Goal: Task Accomplishment & Management: Manage account settings

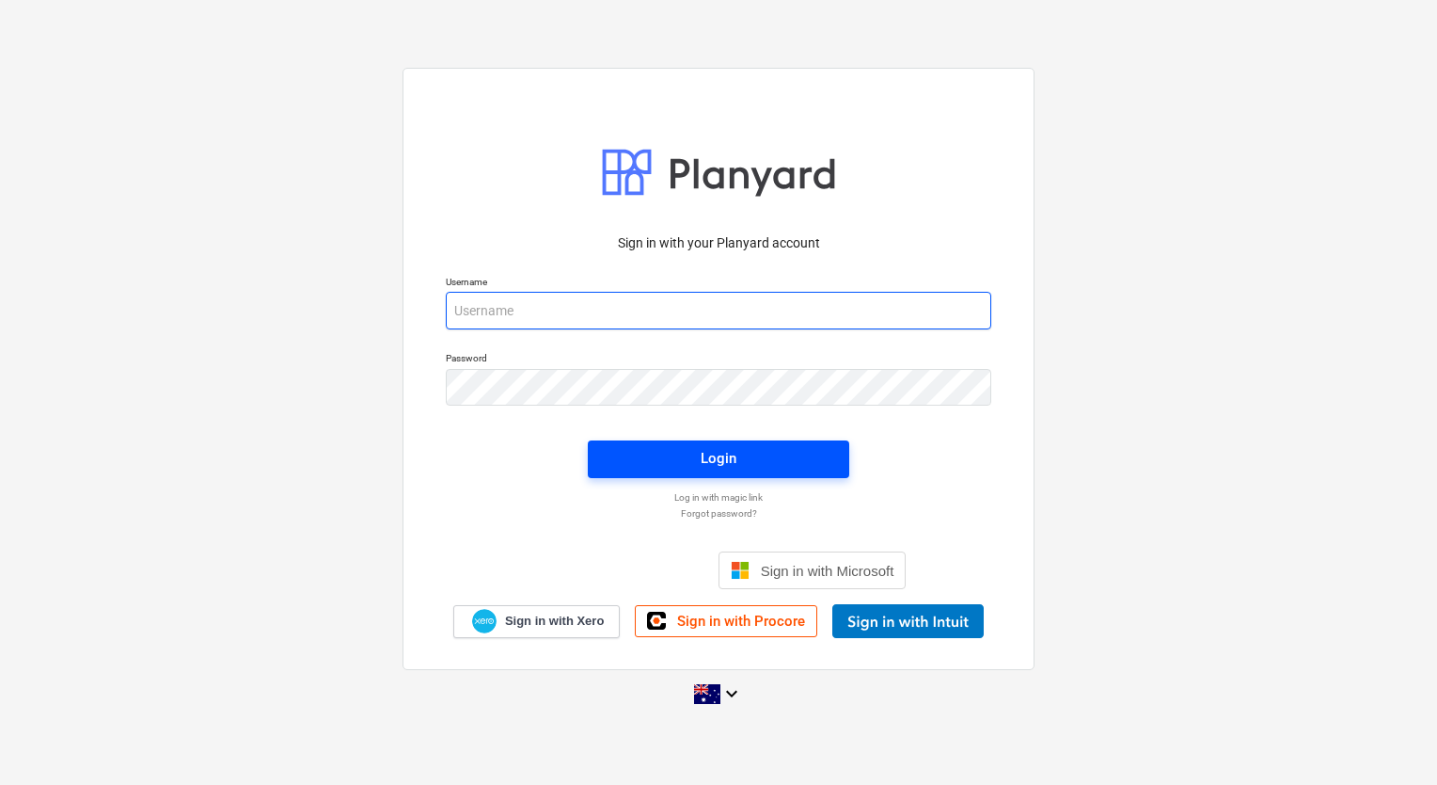
type input "[EMAIL_ADDRESS][DOMAIN_NAME]"
click at [719, 444] on button "Login" at bounding box center [719, 459] width 262 height 38
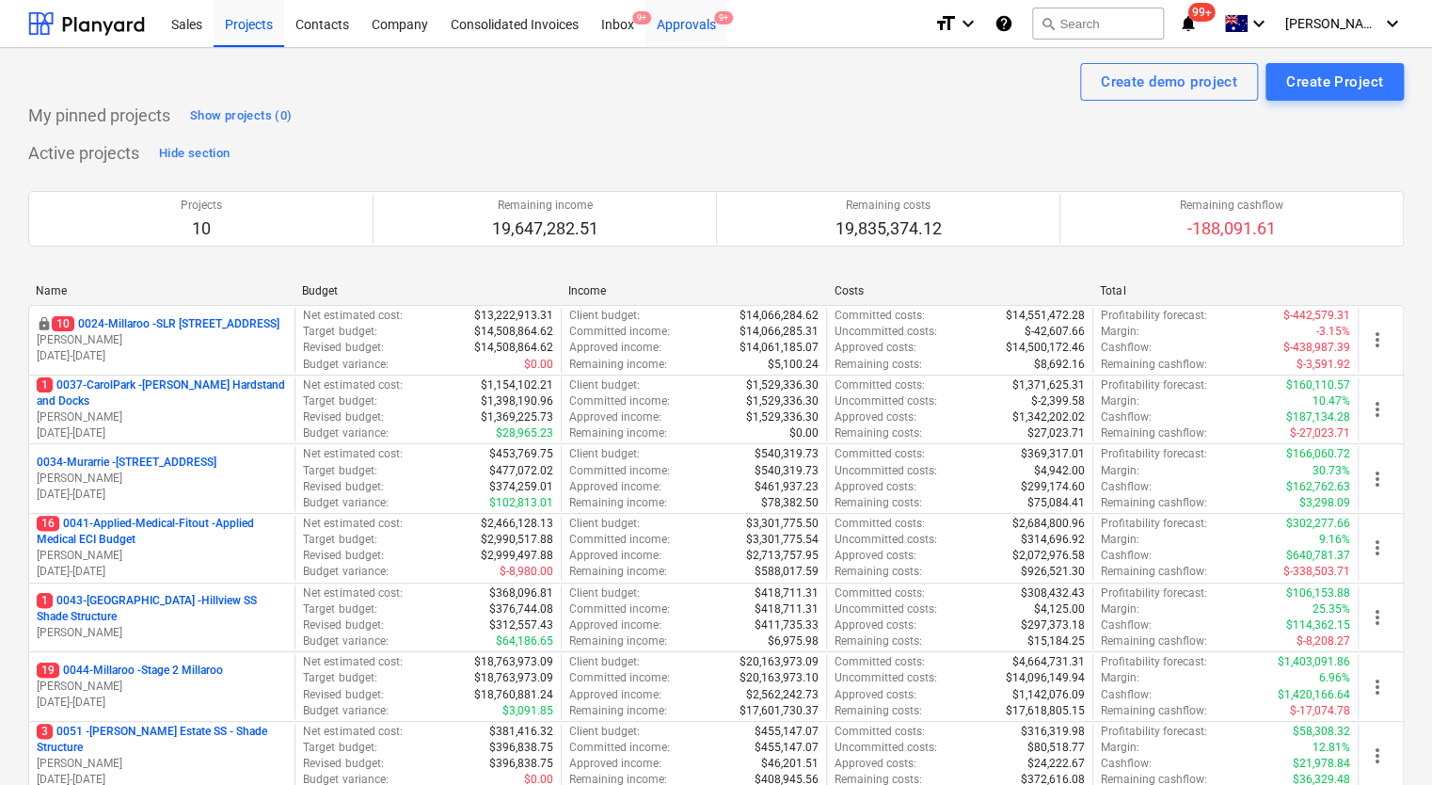
click at [690, 22] on div "Approvals 9+" at bounding box center [686, 23] width 82 height 48
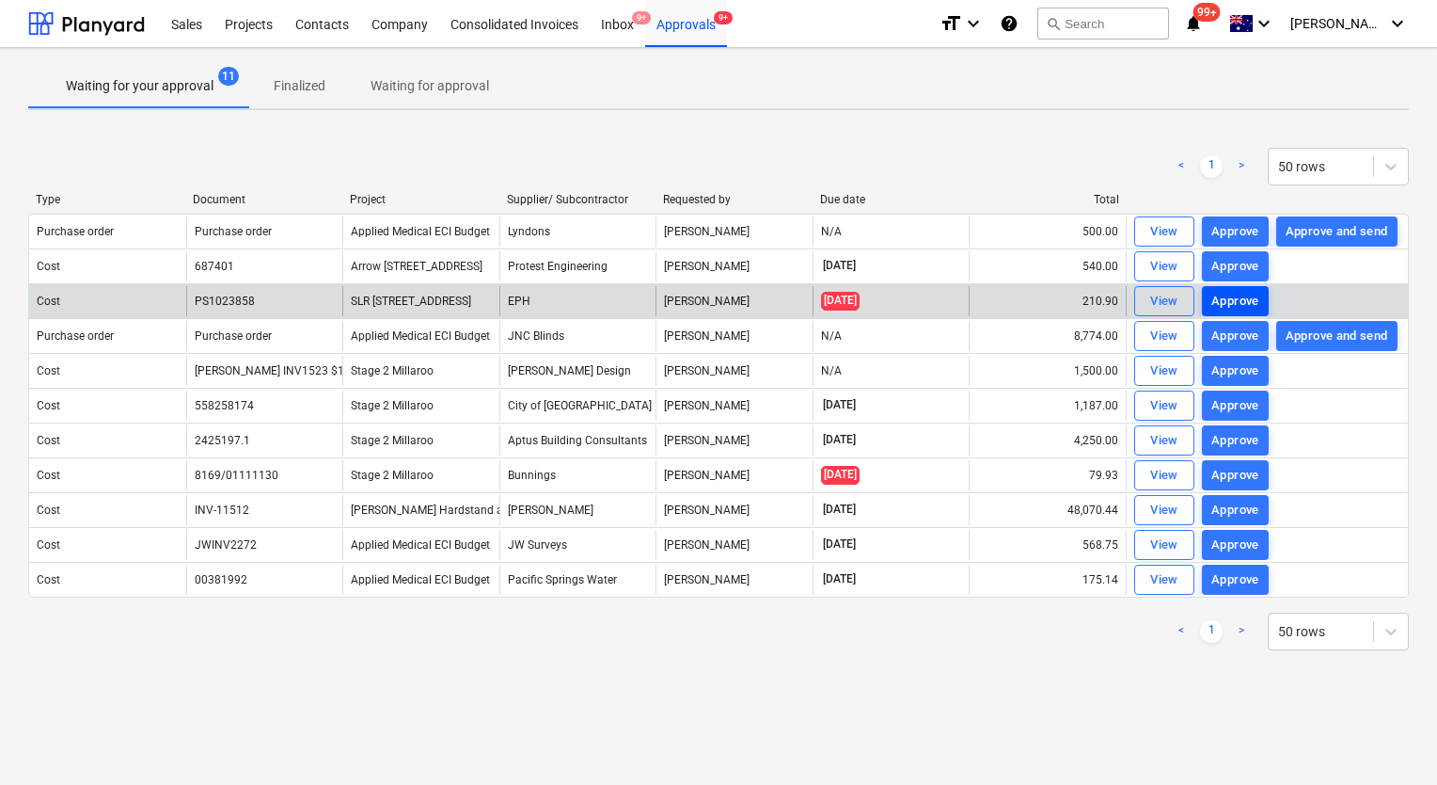
click at [1225, 296] on div "Approve" at bounding box center [1236, 302] width 48 height 22
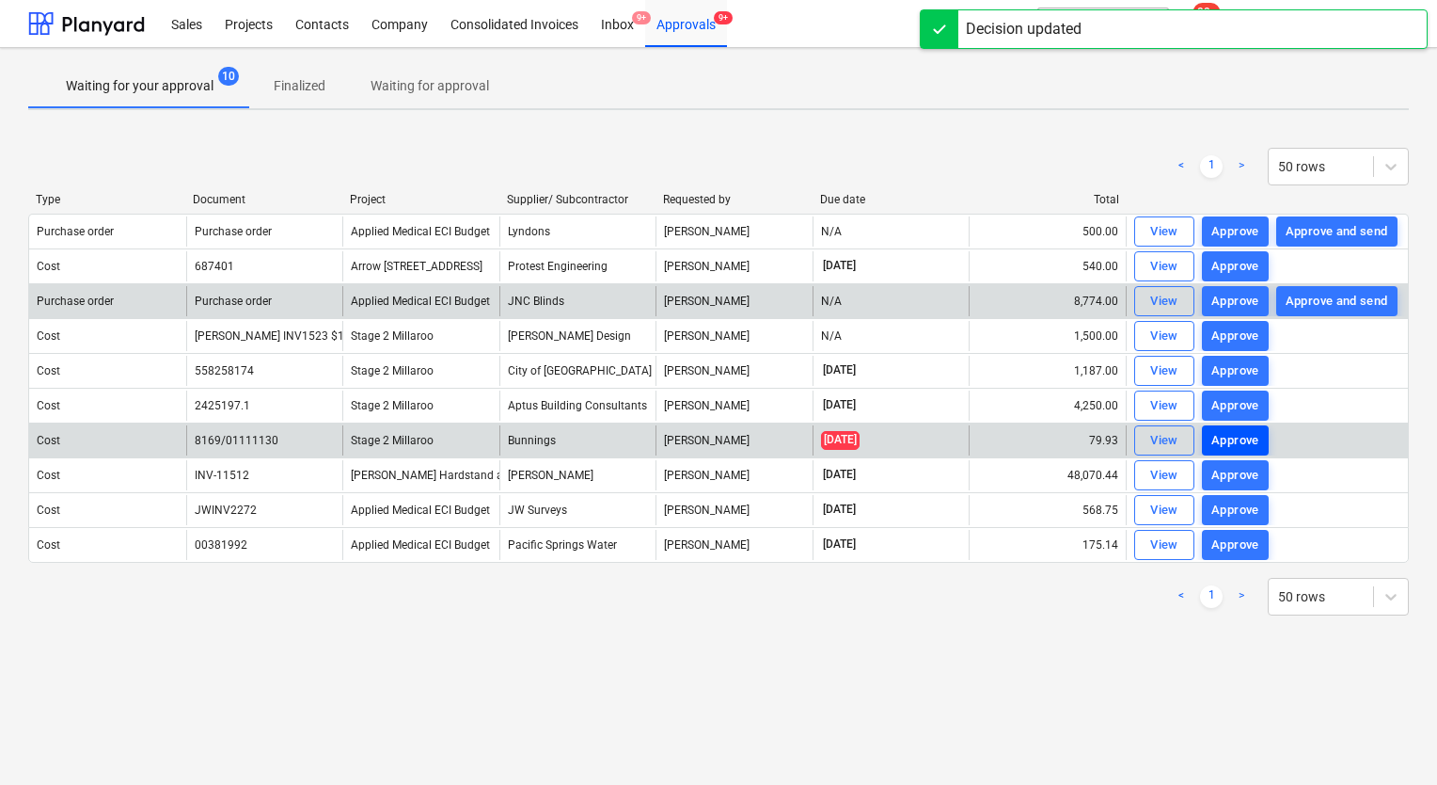
click at [1231, 436] on div "Approve" at bounding box center [1236, 441] width 48 height 22
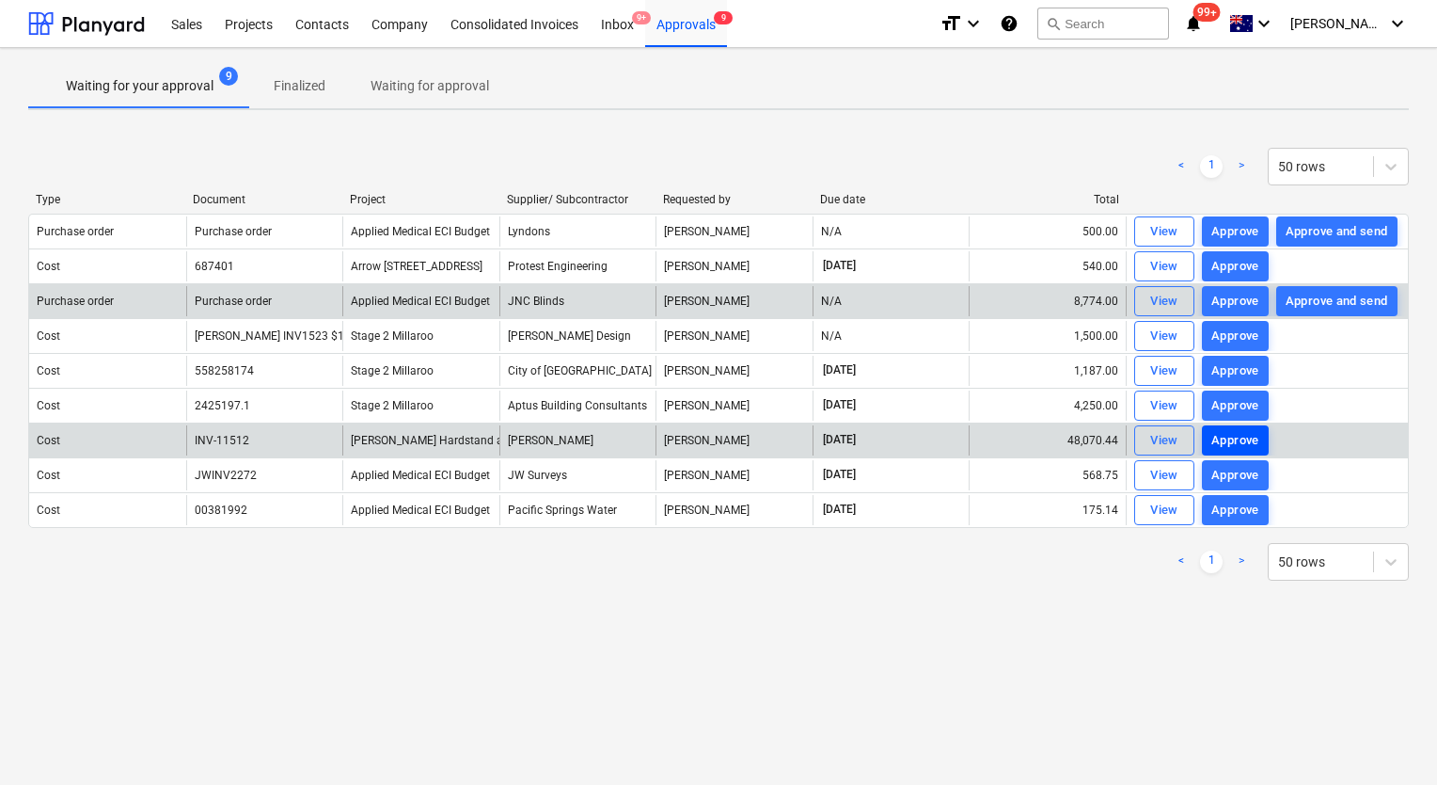
click at [1221, 431] on div "Approve" at bounding box center [1236, 441] width 48 height 22
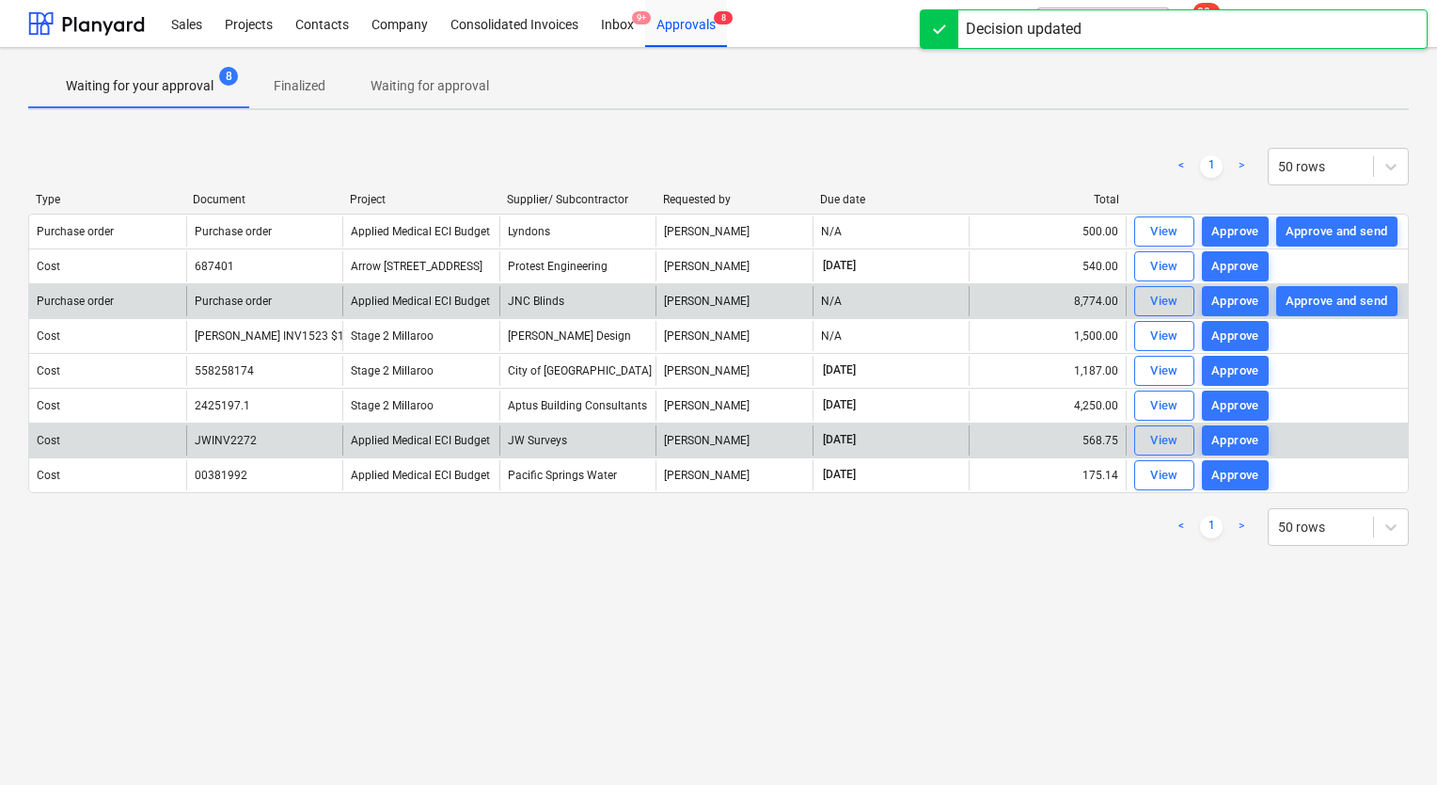
click at [1247, 230] on div "Approve" at bounding box center [1236, 232] width 48 height 22
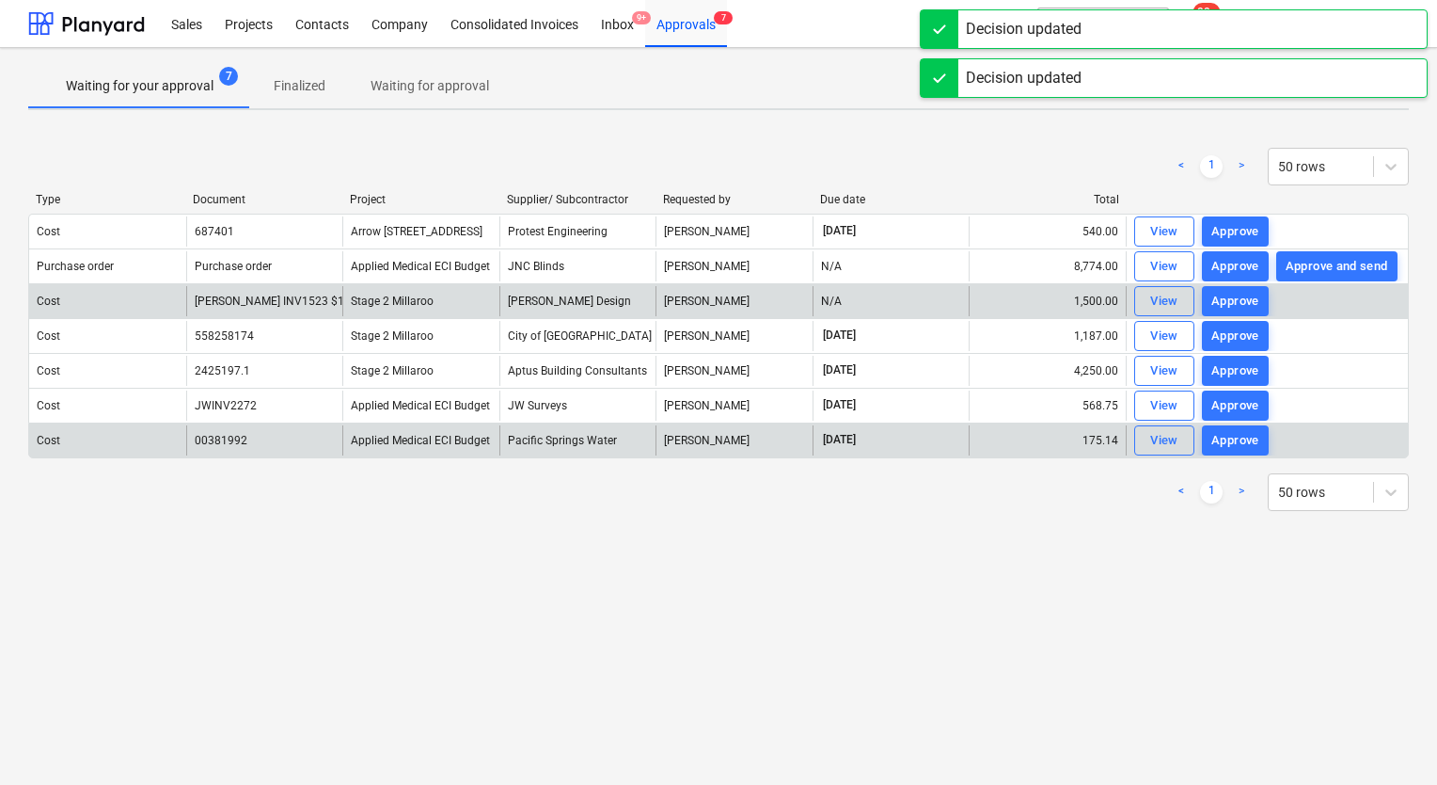
click at [1247, 230] on div "Approve" at bounding box center [1236, 232] width 48 height 22
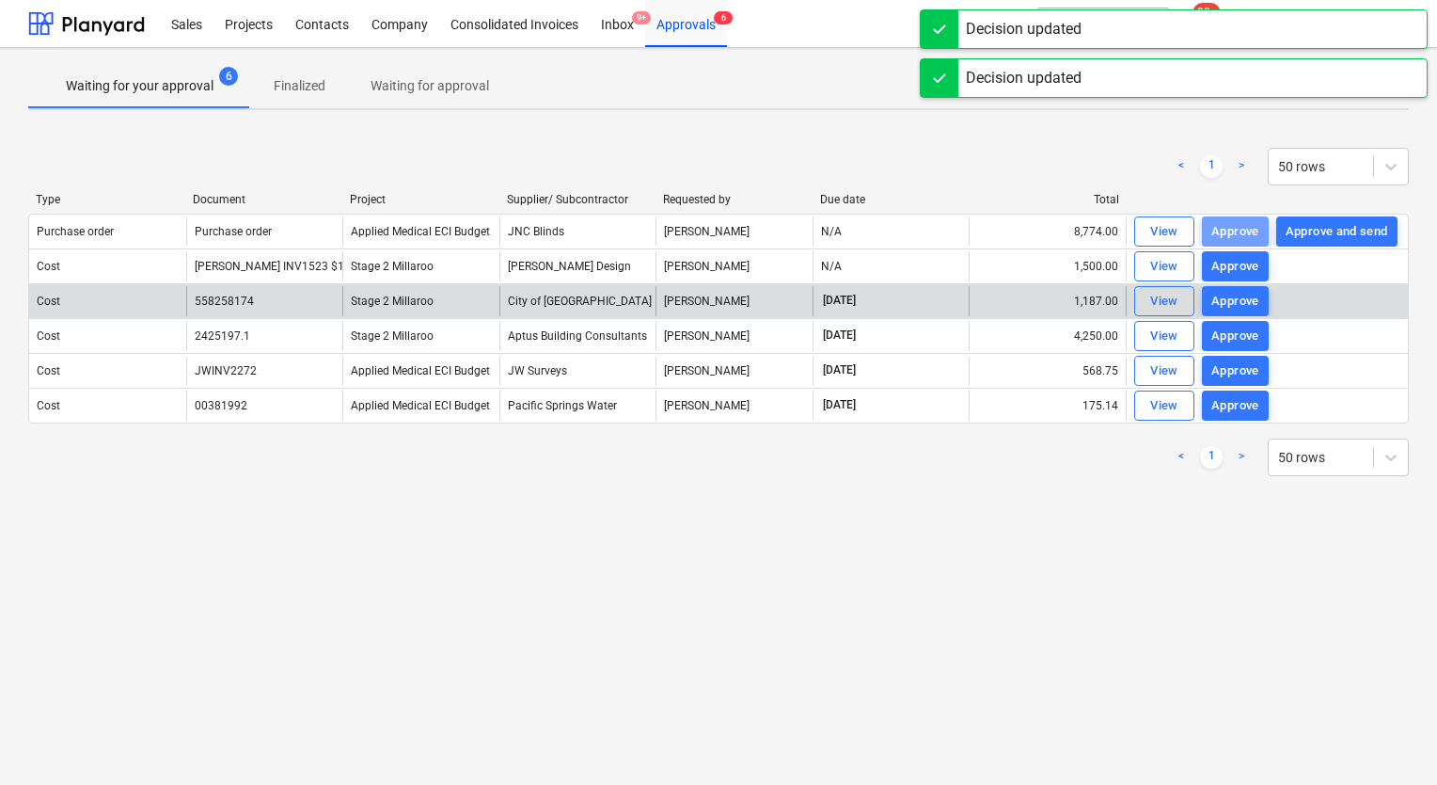
click at [1247, 230] on div "Approve" at bounding box center [1236, 232] width 48 height 22
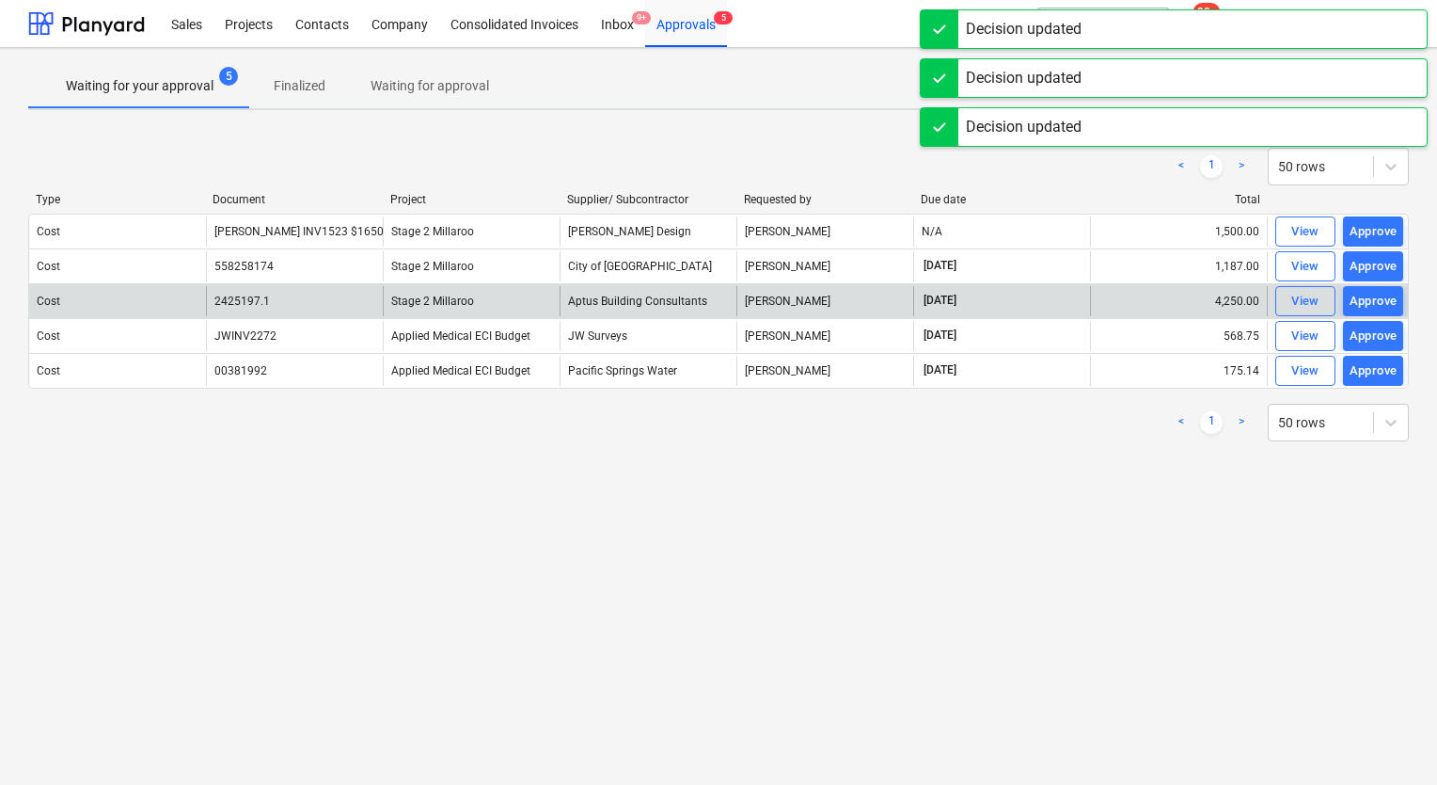
click at [1247, 230] on div "1,500.00" at bounding box center [1178, 231] width 177 height 30
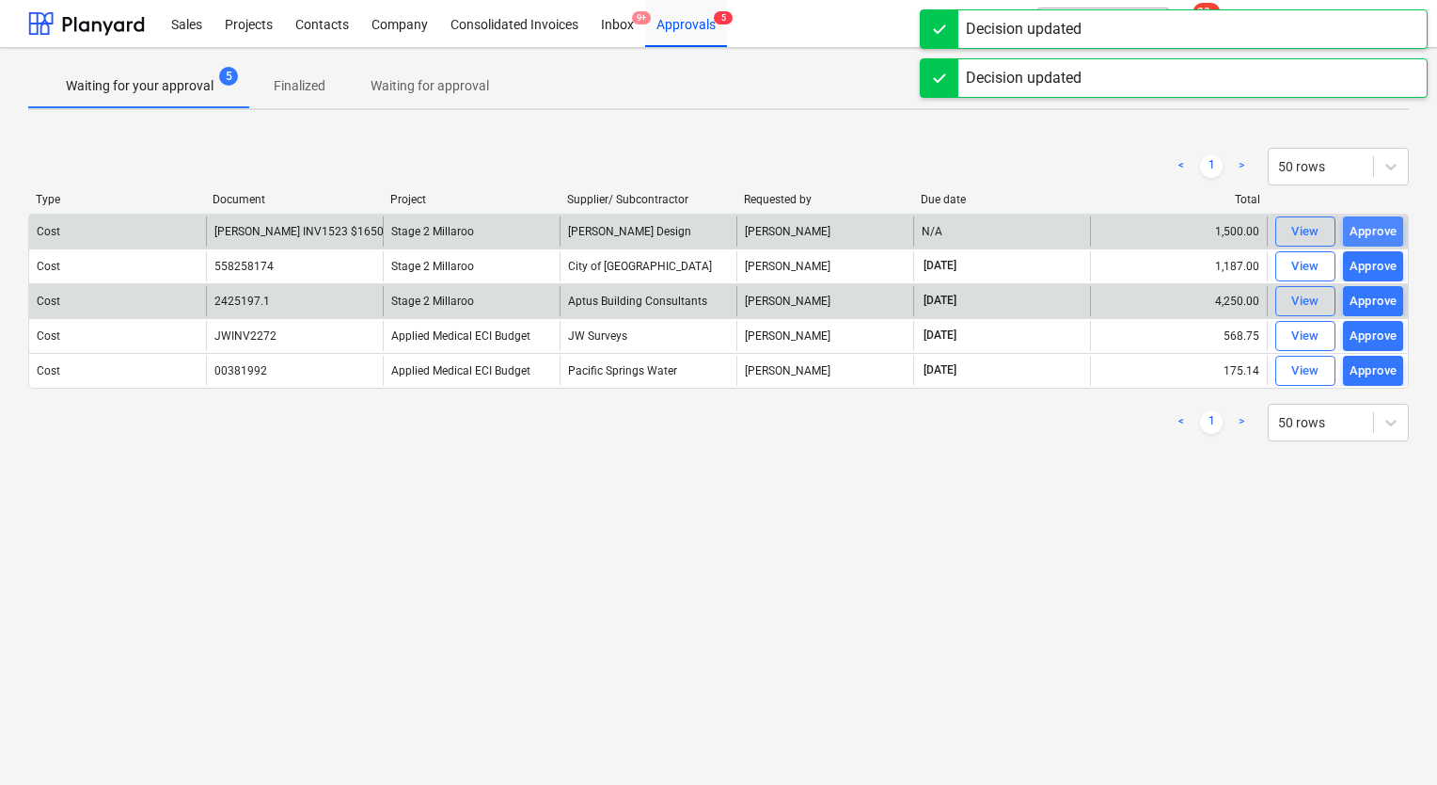
click at [1354, 228] on div "Approve" at bounding box center [1374, 232] width 48 height 22
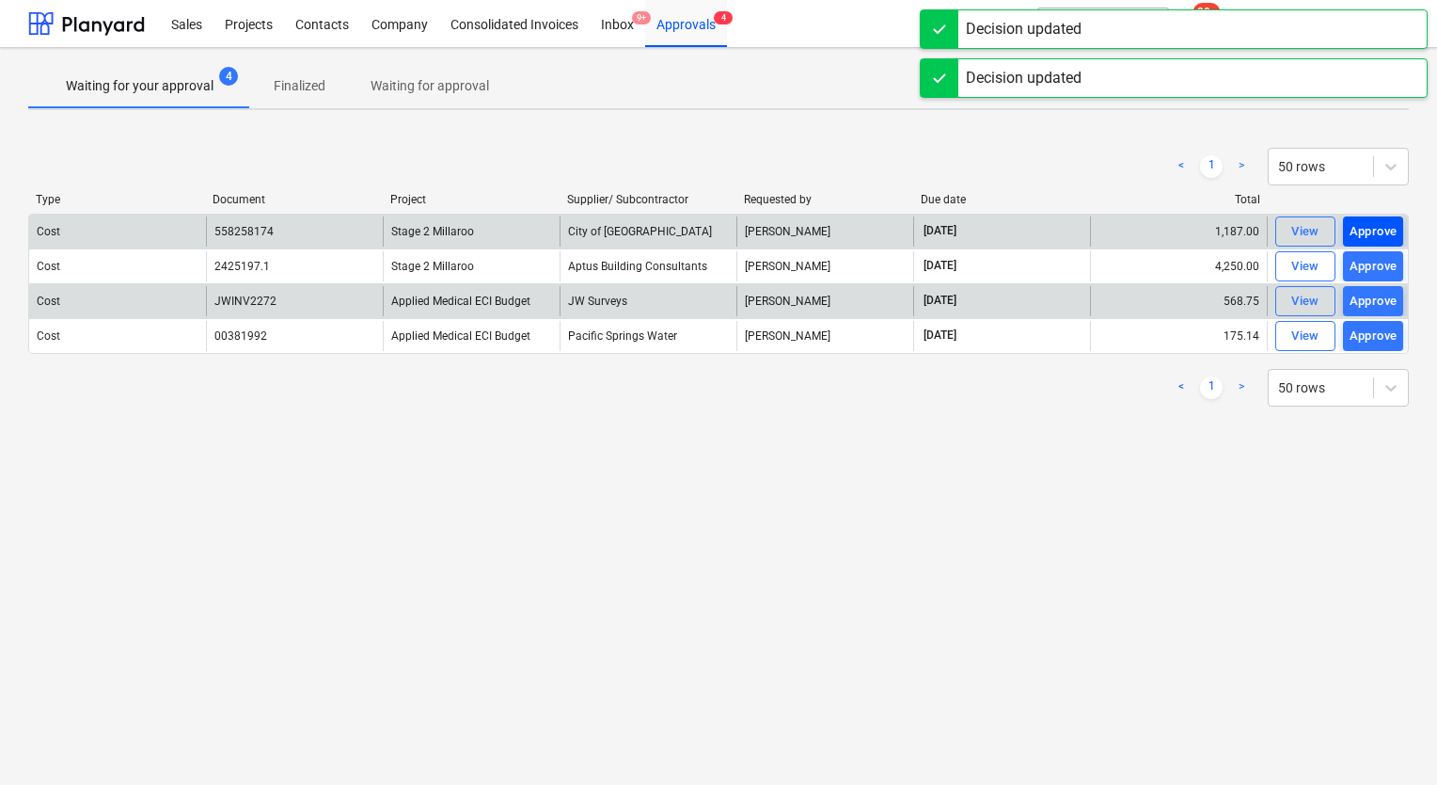
click at [1365, 230] on div "Approve" at bounding box center [1374, 232] width 48 height 22
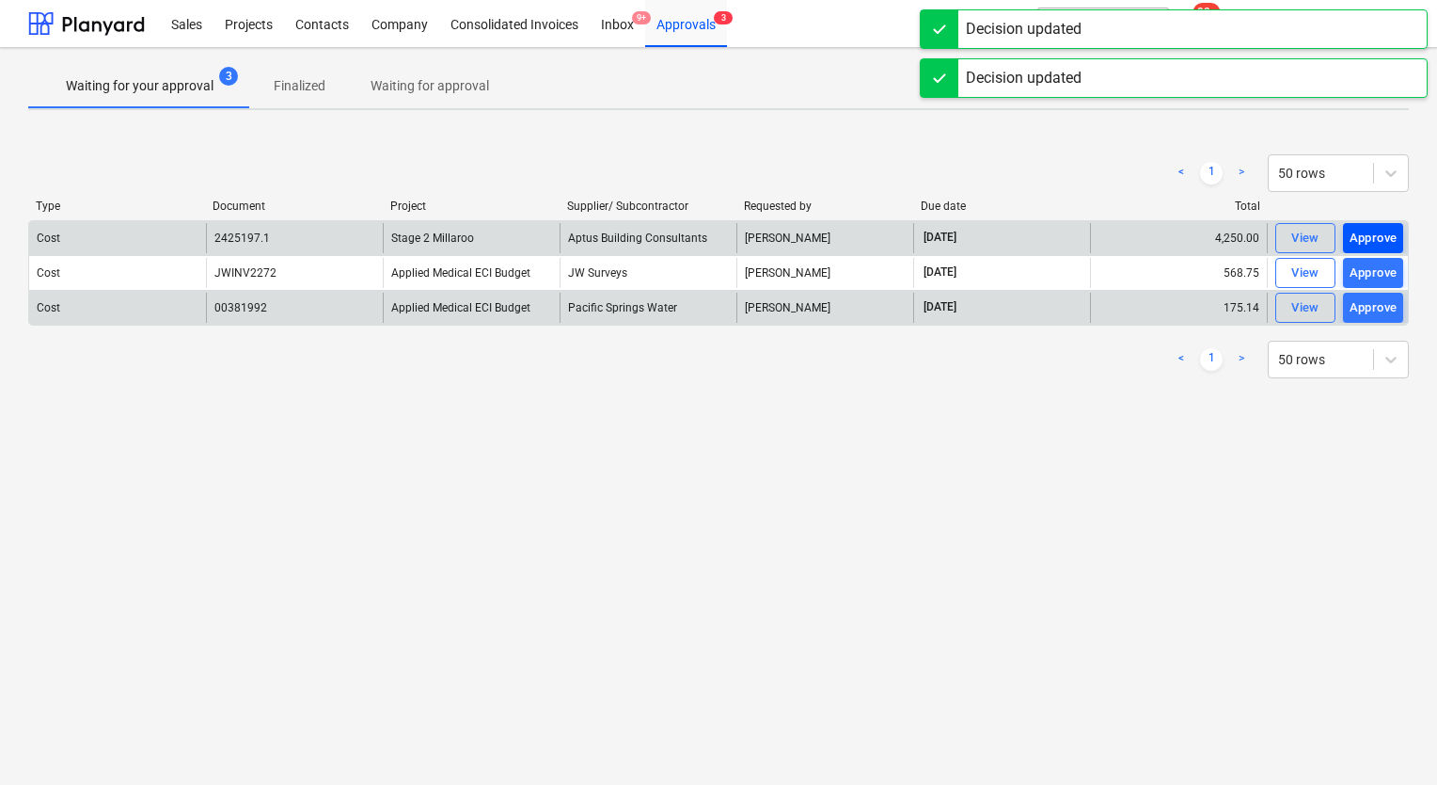
click at [1370, 232] on div "Approve" at bounding box center [1374, 239] width 48 height 22
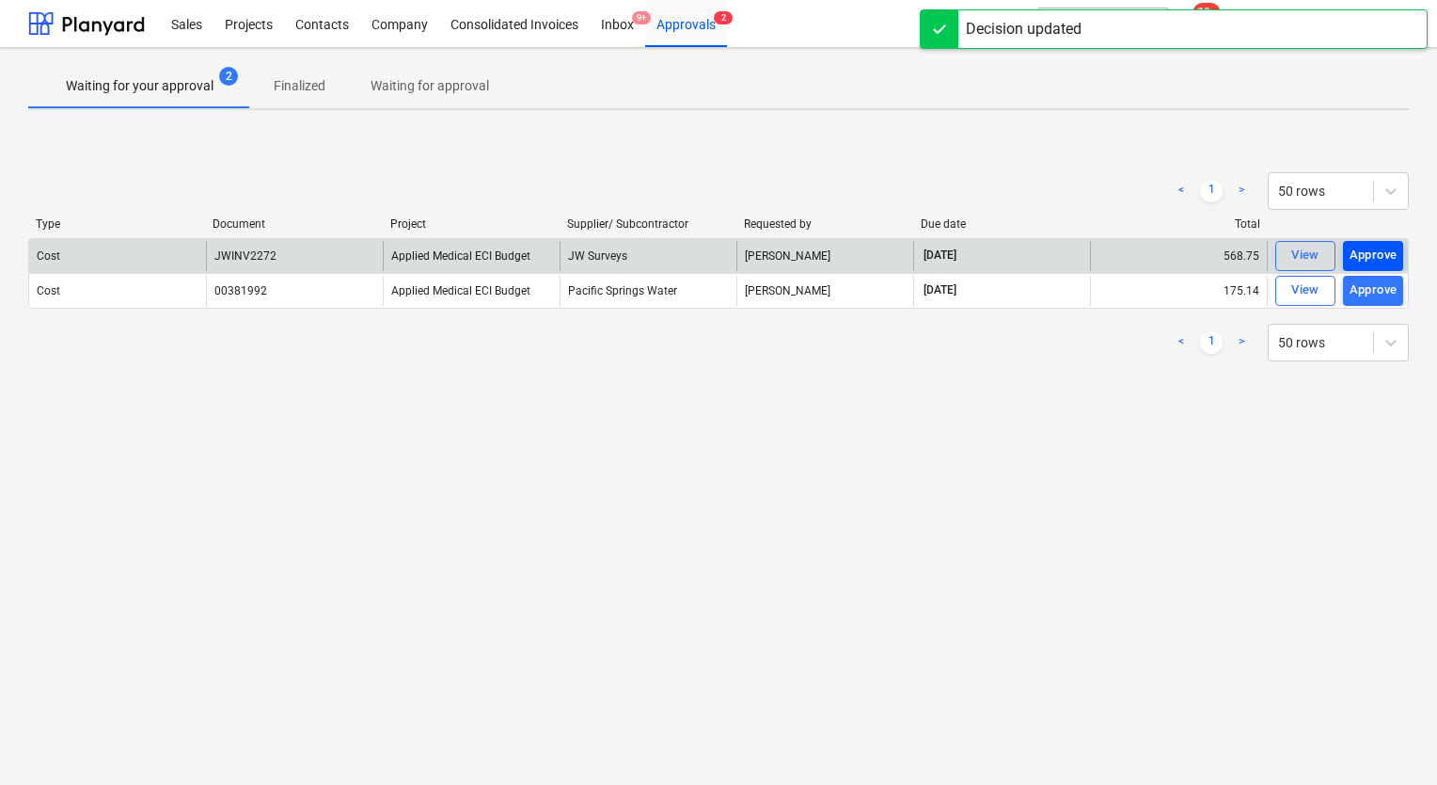
click at [1366, 255] on div "Approve" at bounding box center [1374, 256] width 48 height 22
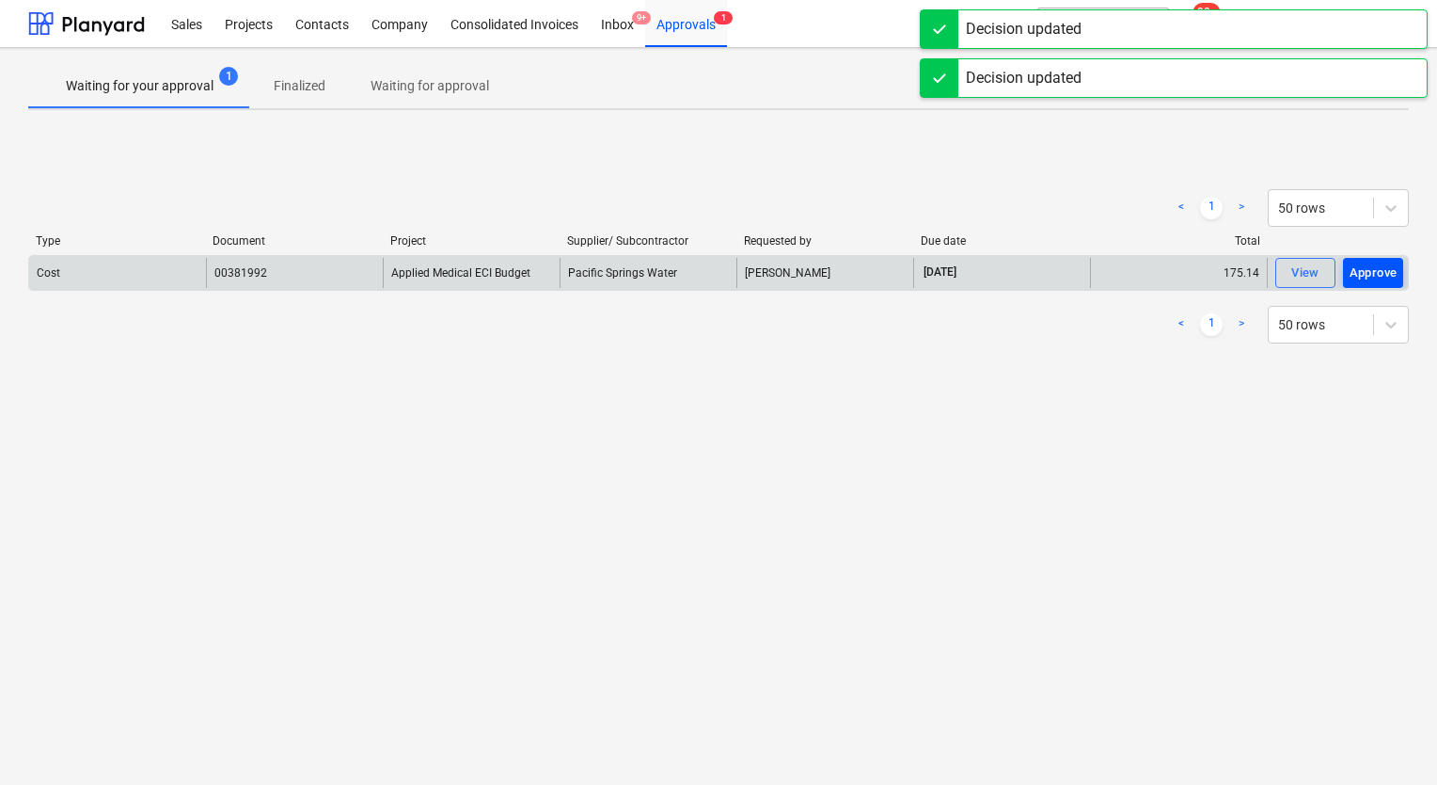
click at [1365, 277] on div "Approve" at bounding box center [1374, 273] width 48 height 22
